Goal: Information Seeking & Learning: Learn about a topic

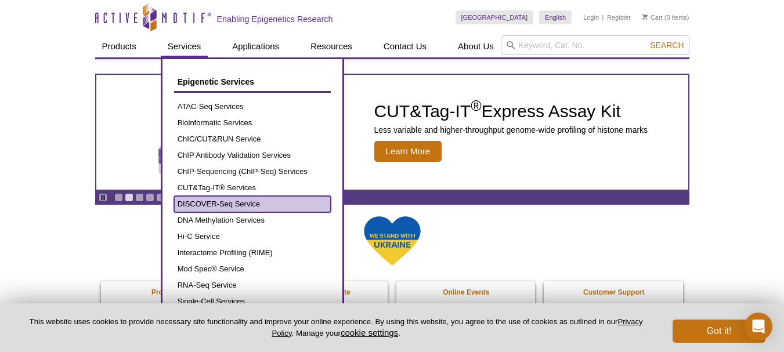
click at [248, 204] on link "DISCOVER-Seq Service" at bounding box center [252, 204] width 157 height 16
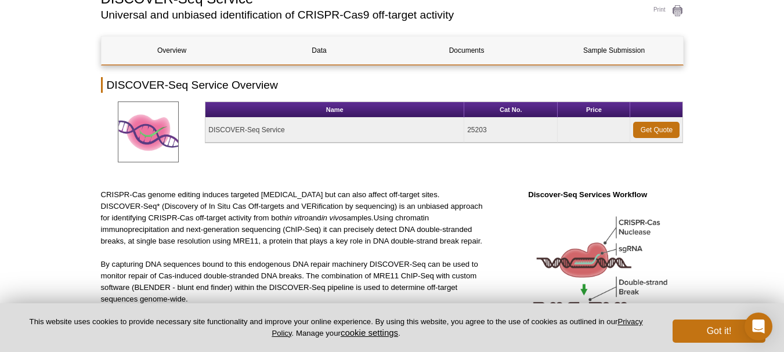
scroll to position [99, 0]
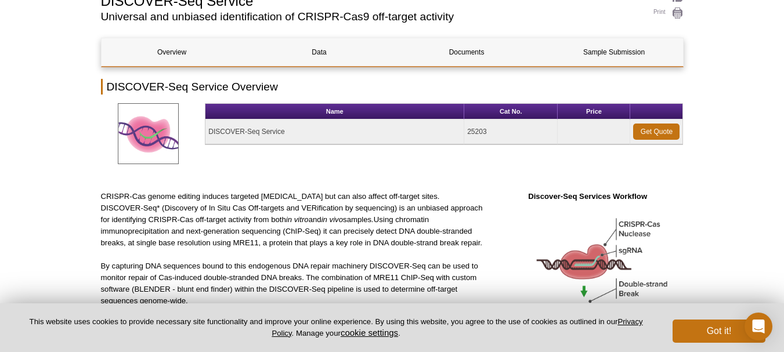
click at [146, 204] on p "CRISPR-Cas genome editing induces targeted DNA damage but can also affect off-t…" at bounding box center [292, 220] width 382 height 58
copy p "Discovery"
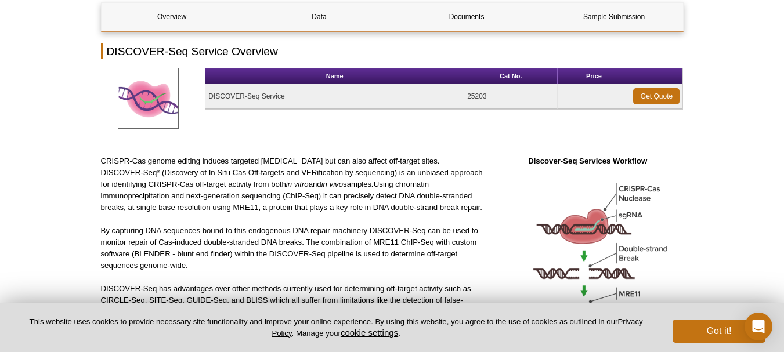
scroll to position [0, 0]
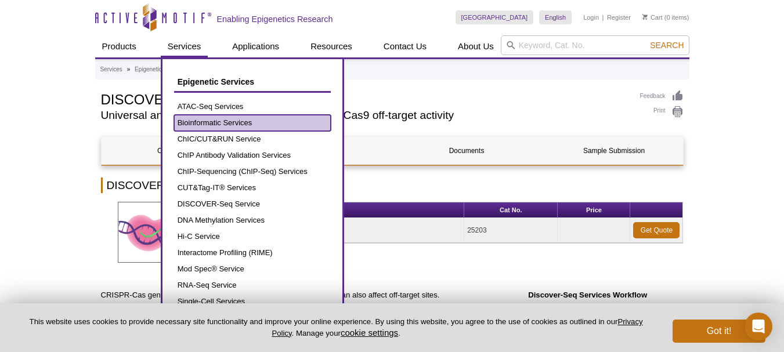
click at [222, 120] on link "Bioinformatic Services" at bounding box center [252, 123] width 157 height 16
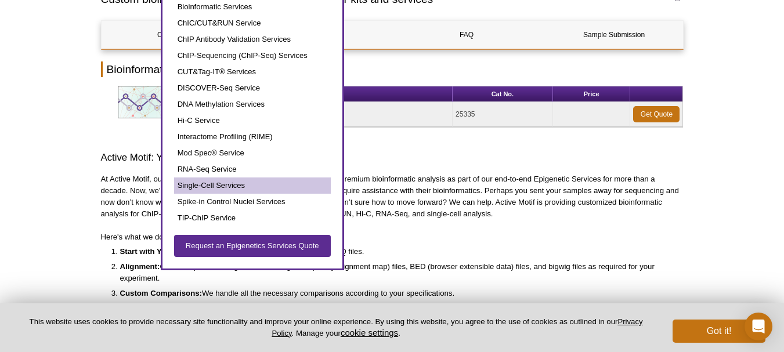
scroll to position [58, 0]
